Goal: Task Accomplishment & Management: Use online tool/utility

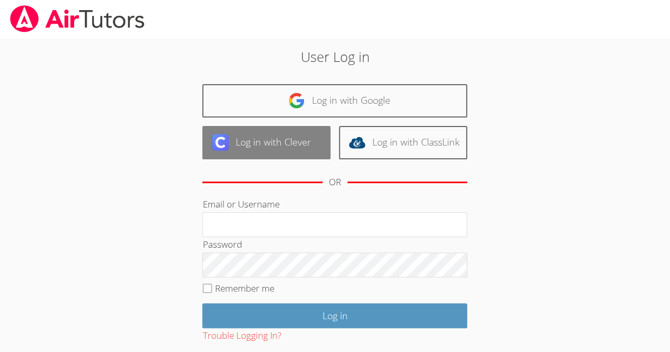
click at [269, 142] on link "Log in with Clever" at bounding box center [266, 142] width 128 height 33
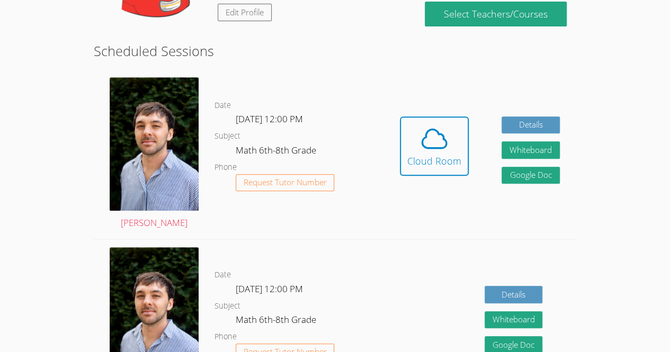
scroll to position [208, 0]
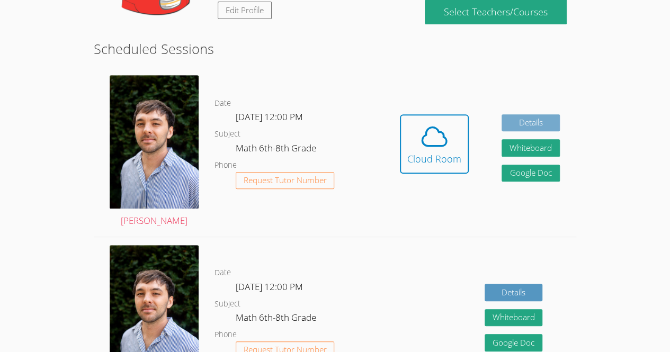
click at [524, 114] on link "Details" at bounding box center [530, 122] width 58 height 17
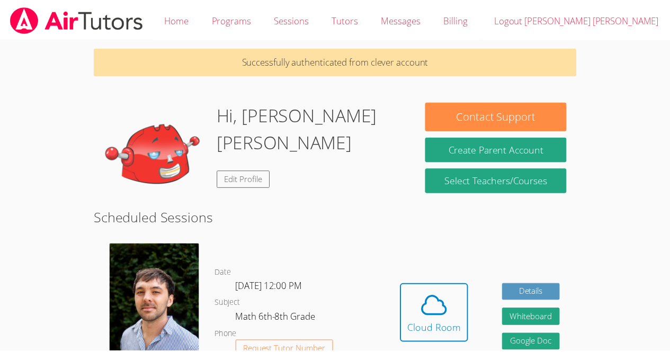
scroll to position [208, 0]
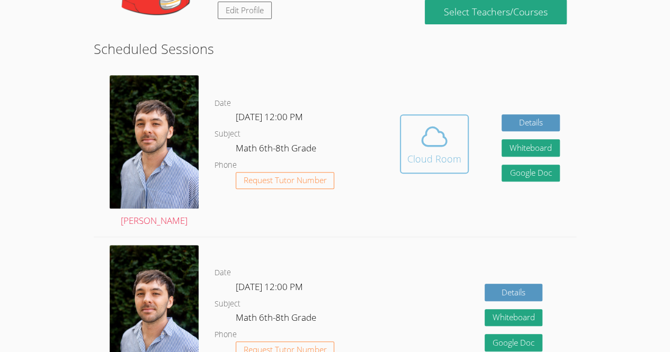
click at [414, 122] on span at bounding box center [434, 137] width 54 height 30
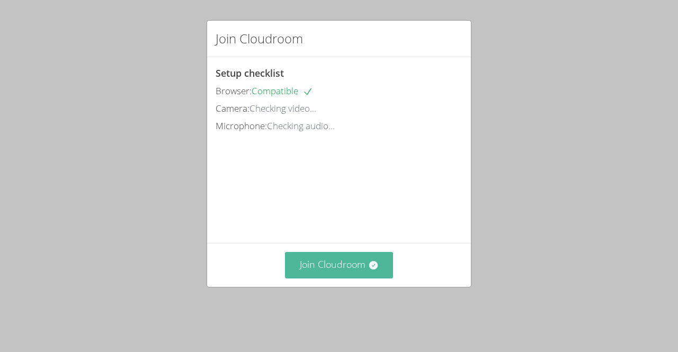
click at [327, 278] on button "Join Cloudroom" at bounding box center [339, 265] width 109 height 26
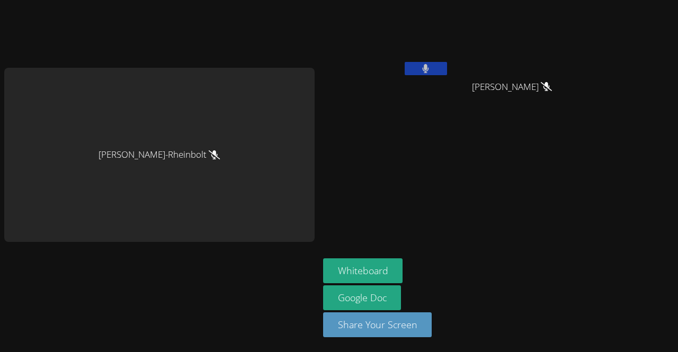
click at [426, 64] on button at bounding box center [425, 68] width 42 height 13
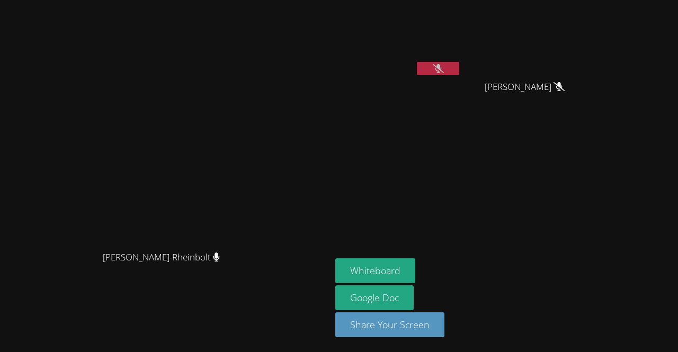
click at [459, 63] on button at bounding box center [438, 68] width 42 height 13
click at [459, 74] on button at bounding box center [438, 68] width 42 height 13
click at [444, 72] on icon at bounding box center [437, 68] width 11 height 9
click at [461, 61] on video at bounding box center [398, 39] width 126 height 71
click at [459, 73] on button at bounding box center [438, 68] width 42 height 13
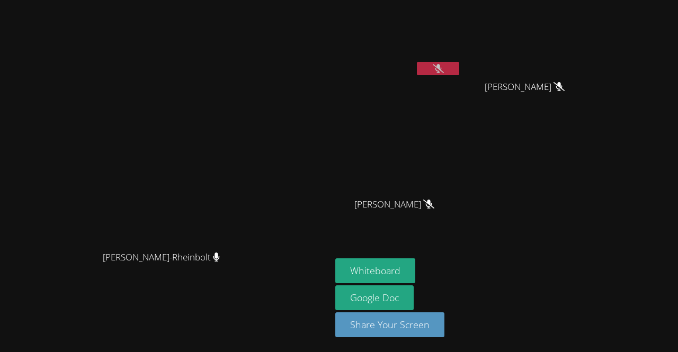
click at [459, 64] on button at bounding box center [438, 68] width 42 height 13
click at [459, 71] on button at bounding box center [438, 68] width 42 height 13
click at [413, 303] on link "Google Doc" at bounding box center [374, 297] width 78 height 25
click at [415, 266] on button "Whiteboard" at bounding box center [375, 270] width 80 height 25
click at [444, 69] on icon at bounding box center [437, 68] width 11 height 9
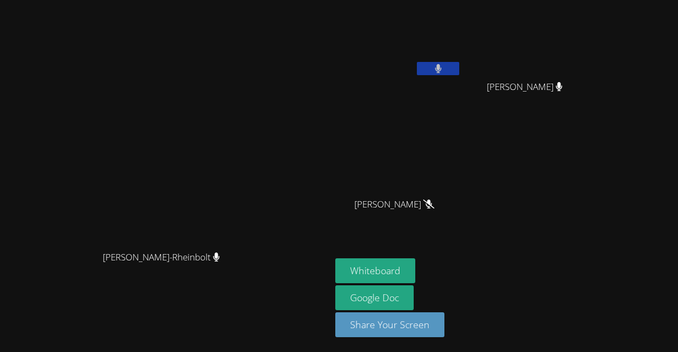
click at [459, 62] on button at bounding box center [438, 68] width 42 height 13
click at [459, 65] on button at bounding box center [438, 68] width 42 height 13
click at [461, 55] on video at bounding box center [398, 39] width 126 height 71
click at [444, 73] on icon at bounding box center [437, 68] width 11 height 9
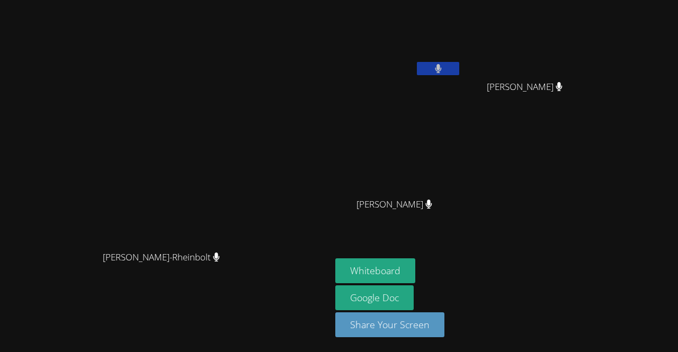
click at [459, 65] on button at bounding box center [438, 68] width 42 height 13
click at [441, 67] on icon at bounding box center [438, 68] width 6 height 9
click at [459, 68] on button at bounding box center [438, 68] width 42 height 13
click at [459, 62] on button at bounding box center [438, 68] width 42 height 13
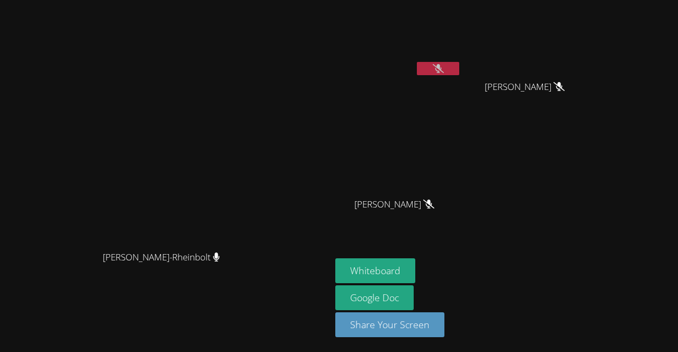
click at [459, 70] on button at bounding box center [438, 68] width 42 height 13
drag, startPoint x: 526, startPoint y: 67, endPoint x: 301, endPoint y: -46, distance: 251.9
click at [301, 0] on html "Franco Uribe-Rheinbolt Franco Uribe-Rheinbolt Julia Beatriz Miranda Ferreira Ga…" at bounding box center [339, 176] width 678 height 352
click at [459, 75] on button at bounding box center [438, 68] width 42 height 13
click at [459, 71] on button at bounding box center [438, 68] width 42 height 13
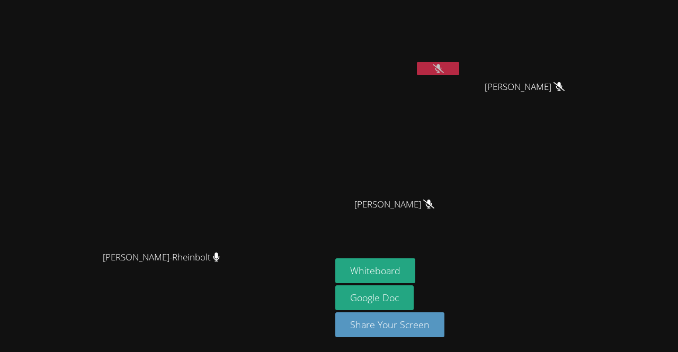
click at [444, 69] on icon at bounding box center [437, 68] width 11 height 9
click at [459, 68] on button at bounding box center [438, 68] width 42 height 13
click at [459, 67] on button at bounding box center [438, 68] width 42 height 13
click at [441, 72] on icon at bounding box center [438, 68] width 6 height 9
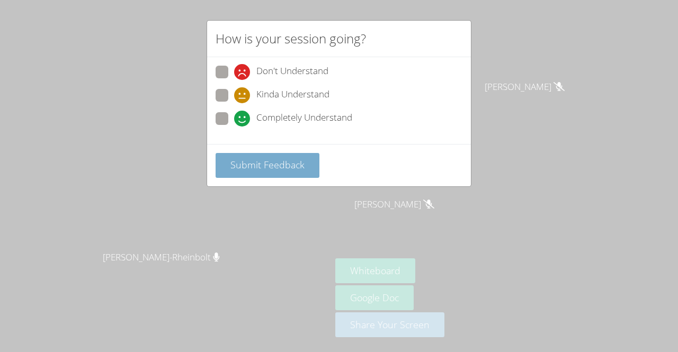
click at [273, 164] on span "Submit Feedback" at bounding box center [267, 164] width 74 height 13
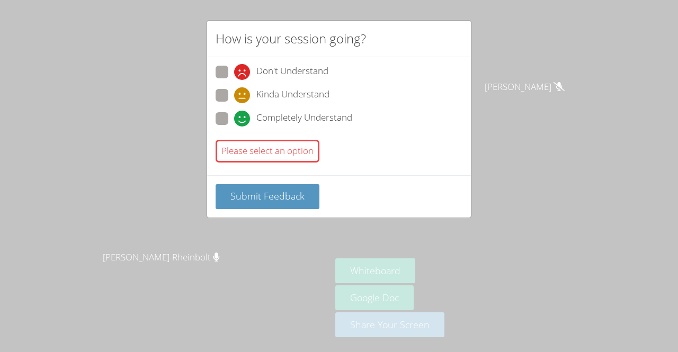
click at [256, 113] on span "Completely Understand" at bounding box center [304, 119] width 96 height 16
click at [243, 113] on input "Completely Understand" at bounding box center [238, 116] width 9 height 9
radio input "true"
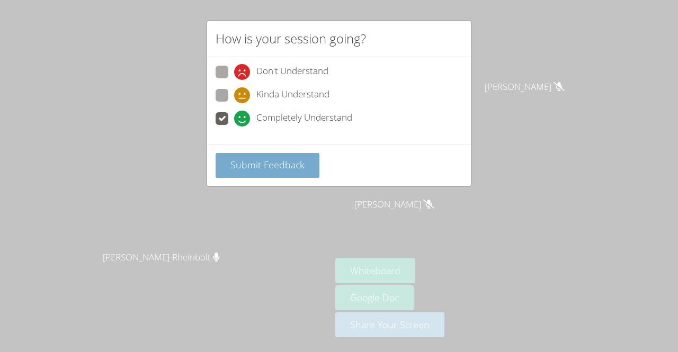
click at [270, 174] on button "Submit Feedback" at bounding box center [267, 165] width 104 height 25
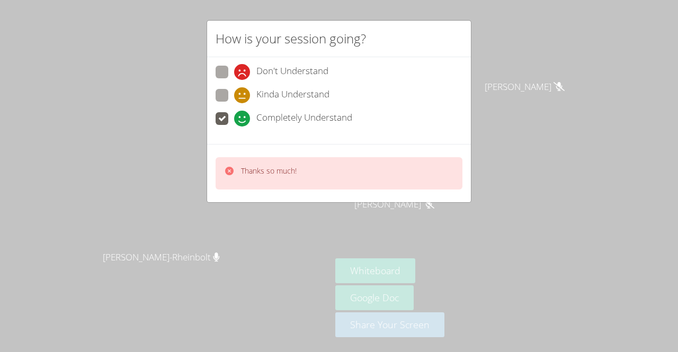
click at [284, 174] on p "Thanks so much!" at bounding box center [269, 171] width 56 height 11
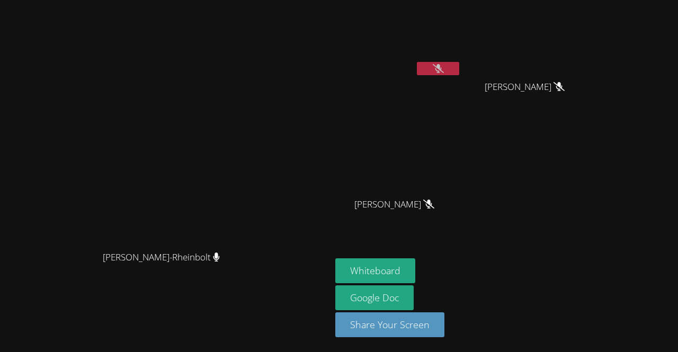
click at [444, 67] on icon at bounding box center [437, 68] width 11 height 9
click at [459, 67] on button at bounding box center [438, 68] width 42 height 13
click at [444, 70] on icon at bounding box center [437, 68] width 11 height 9
click at [459, 66] on button at bounding box center [438, 68] width 42 height 13
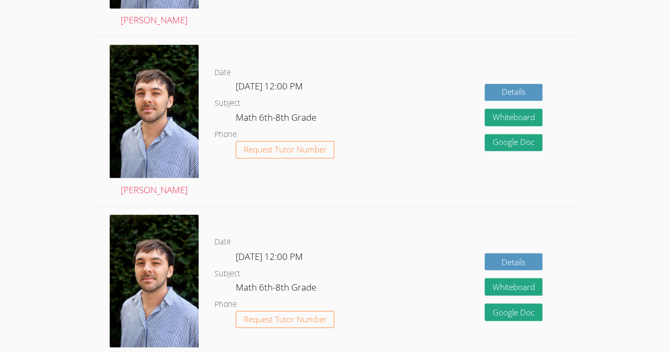
scroll to position [745, 0]
